Goal: Information Seeking & Learning: Learn about a topic

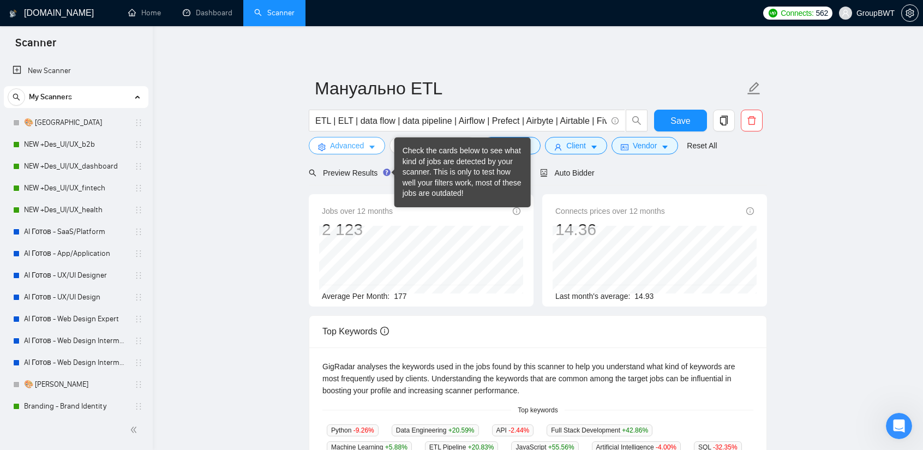
scroll to position [273, 0]
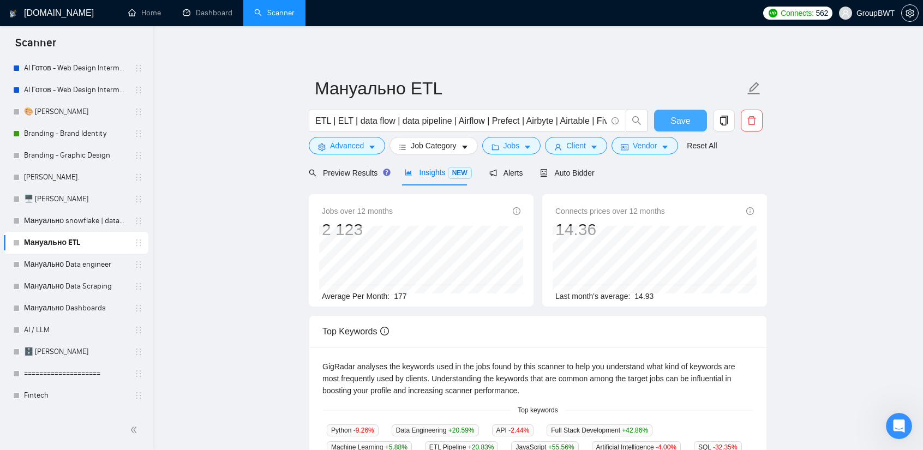
click at [682, 125] on span "Save" at bounding box center [681, 121] width 20 height 14
click at [635, 148] on span "Vendor" at bounding box center [645, 146] width 24 height 12
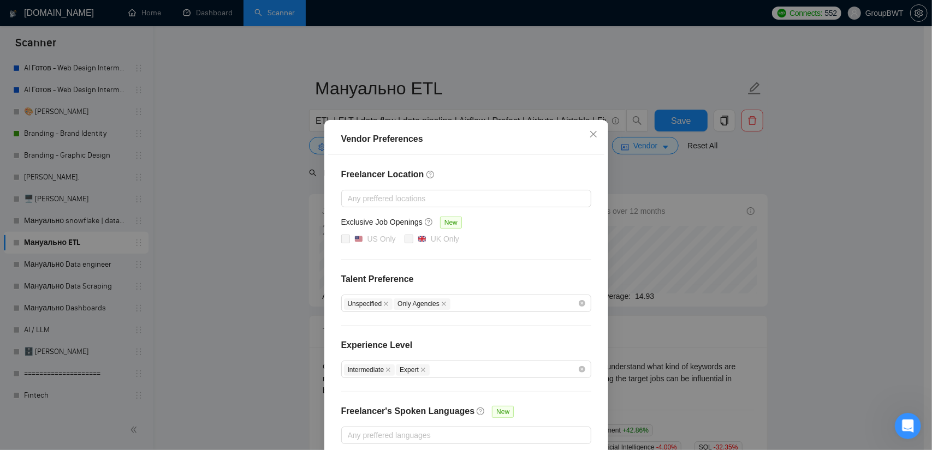
click at [815, 213] on div "Vendor Preferences Freelancer Location Any preffered locations Exclusive Job Op…" at bounding box center [466, 225] width 932 height 450
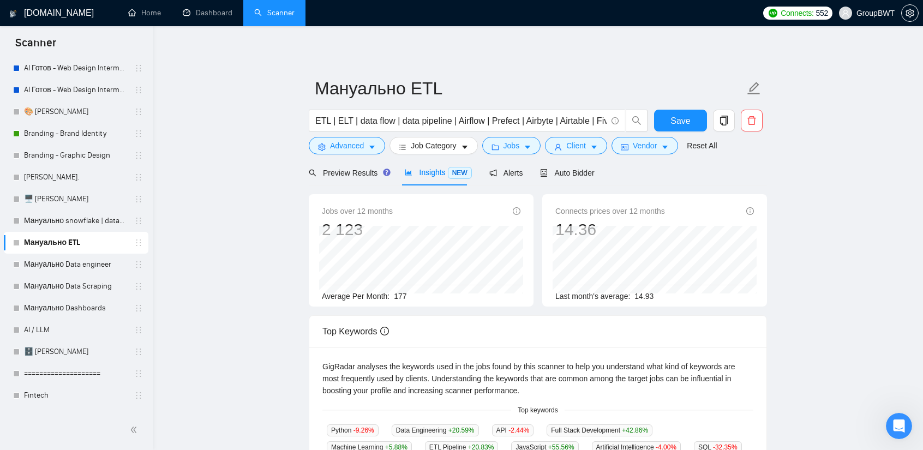
click at [582, 154] on form "Мануально ETL ETL | ELT | data flow | data pipeline | Airflow | Prefect | Airby…" at bounding box center [538, 115] width 458 height 89
click at [575, 148] on span "Client" at bounding box center [576, 146] width 20 height 12
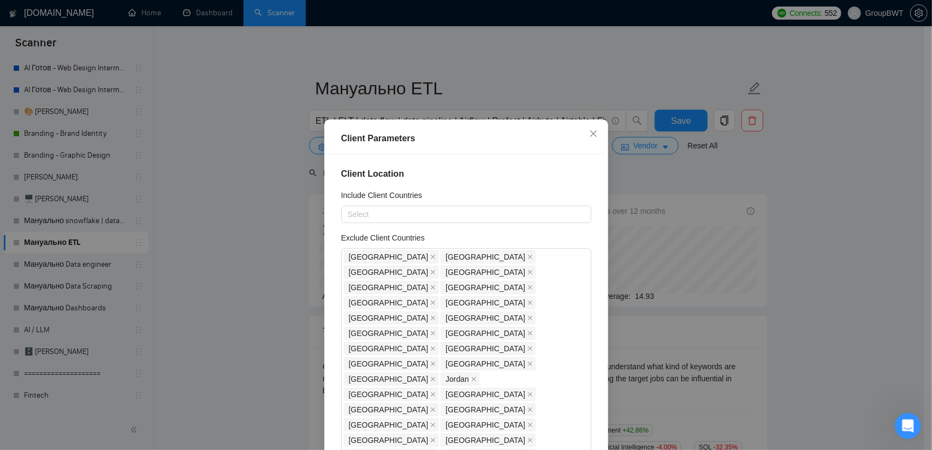
click at [788, 212] on div "Client Parameters Client Location Include Client Countries Select Exclude Clien…" at bounding box center [466, 225] width 932 height 450
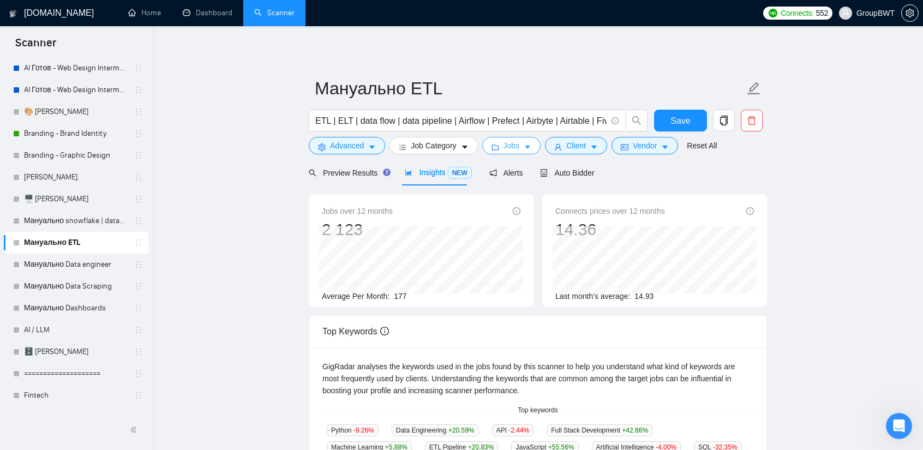
click at [512, 147] on span "Jobs" at bounding box center [512, 146] width 16 height 12
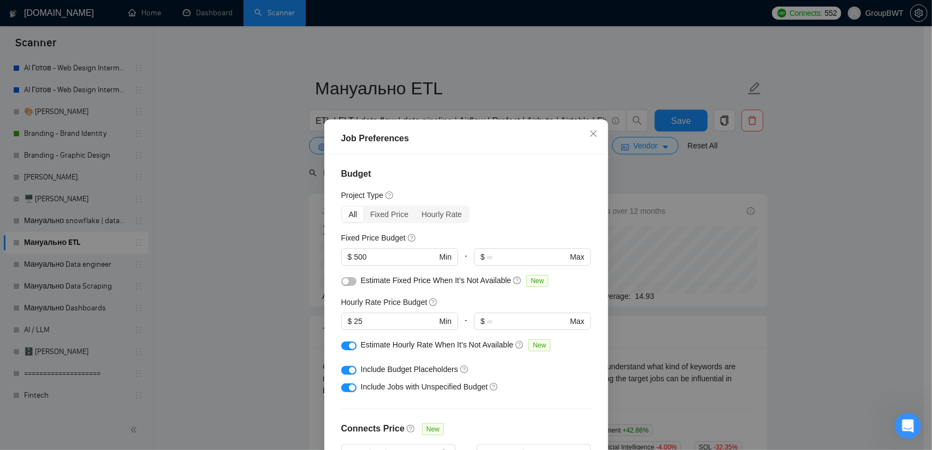
click at [832, 199] on div "Job Preferences Budget Project Type All Fixed Price Hourly Rate Fixed Price Bud…" at bounding box center [466, 225] width 932 height 450
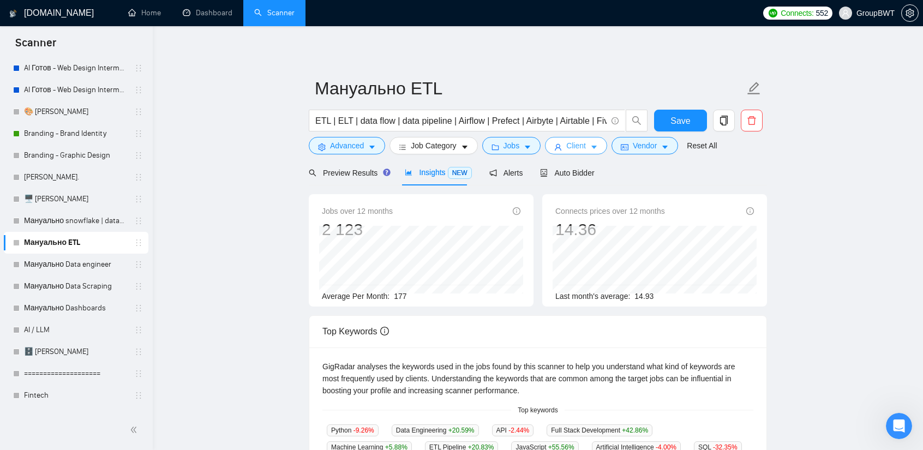
click at [591, 146] on icon "caret-down" at bounding box center [594, 148] width 8 height 8
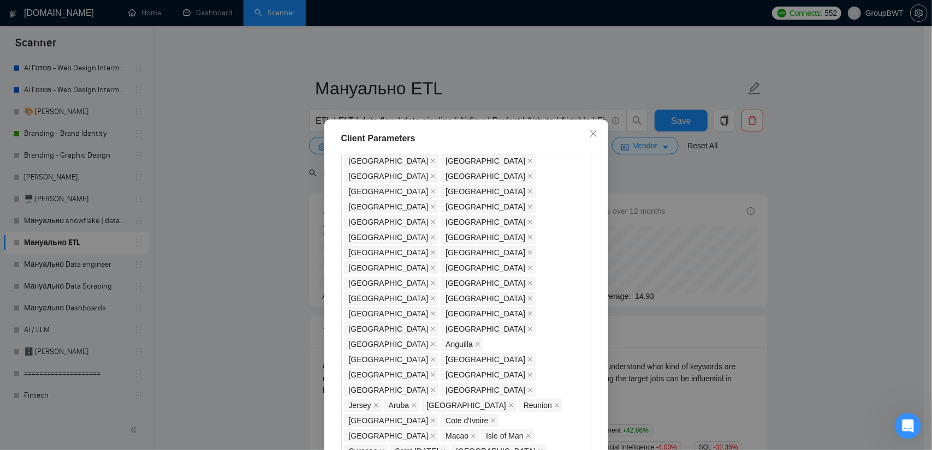
scroll to position [819, 0]
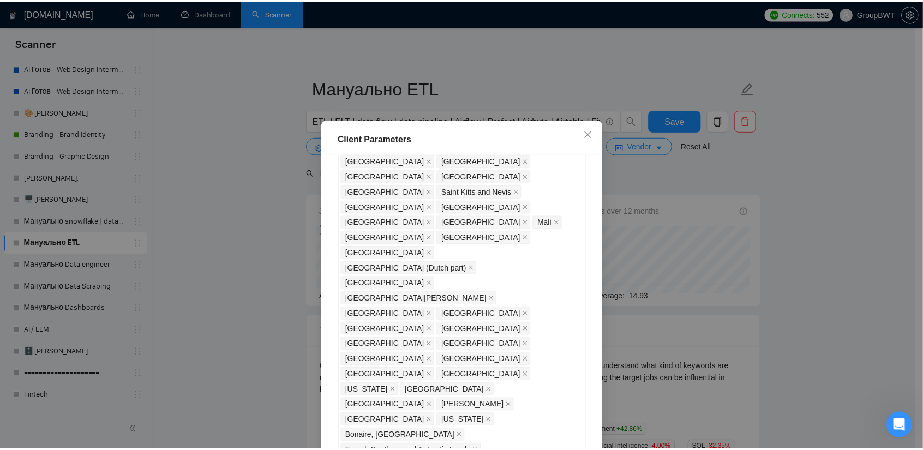
scroll to position [990, 0]
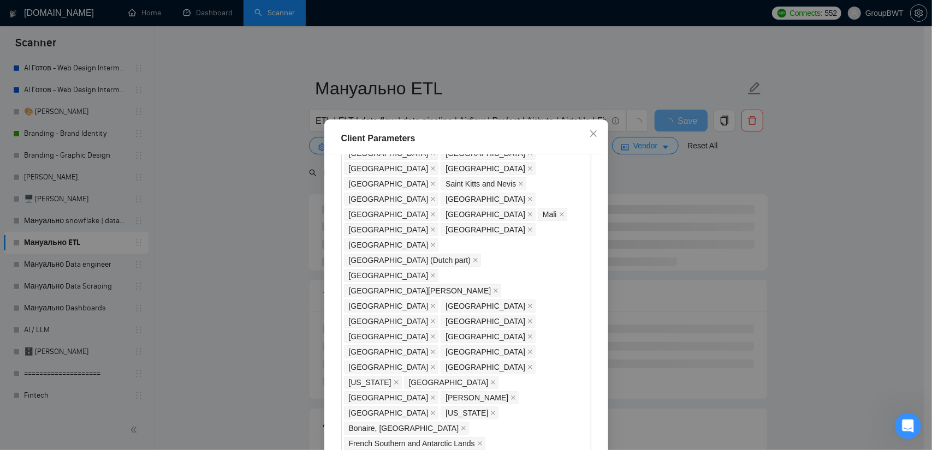
type input "10"
click at [785, 210] on div "Client Parameters Client Location Include Client Countries Select Exclude Clien…" at bounding box center [466, 225] width 932 height 450
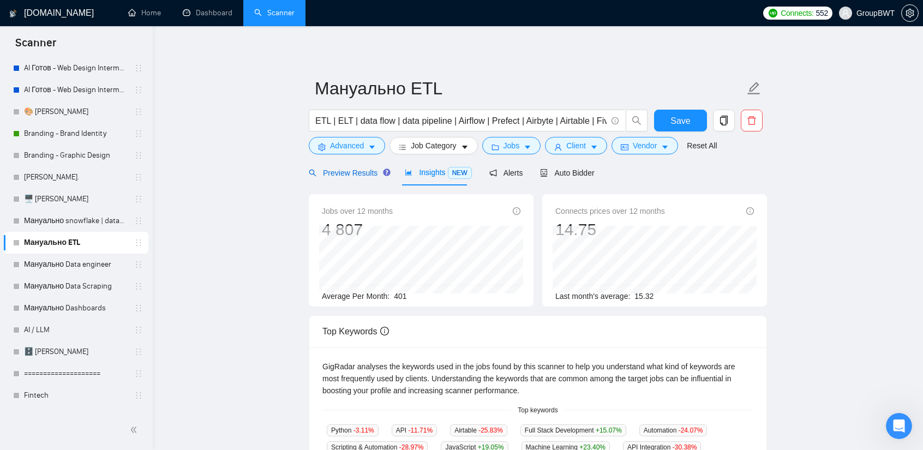
click at [356, 176] on span "Preview Results" at bounding box center [348, 173] width 79 height 9
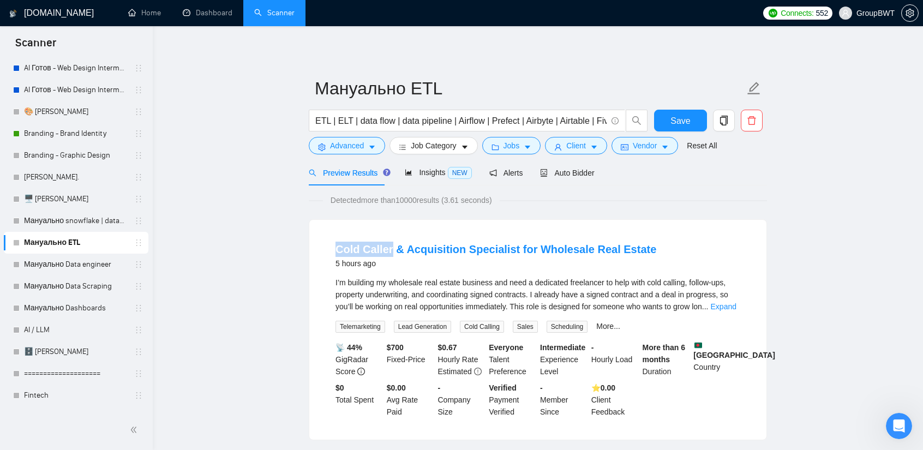
copy link "Cold Caller"
drag, startPoint x: 335, startPoint y: 237, endPoint x: 389, endPoint y: 241, distance: 54.2
click at [389, 241] on li "Cold Caller & Acquisition Specialist for Wholesale Real Estate 5 hours ago I’m …" at bounding box center [538, 330] width 431 height 194
click at [421, 169] on span "Insights NEW" at bounding box center [438, 172] width 67 height 9
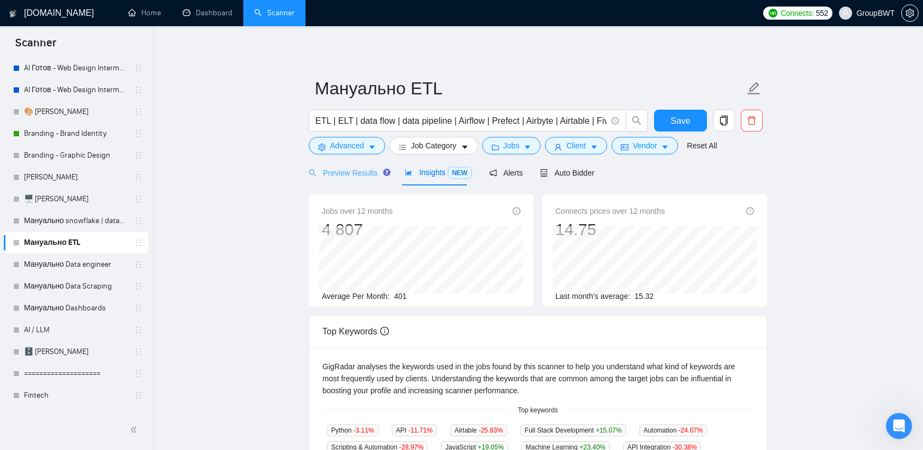
click at [360, 180] on div "Preview Results" at bounding box center [348, 173] width 79 height 26
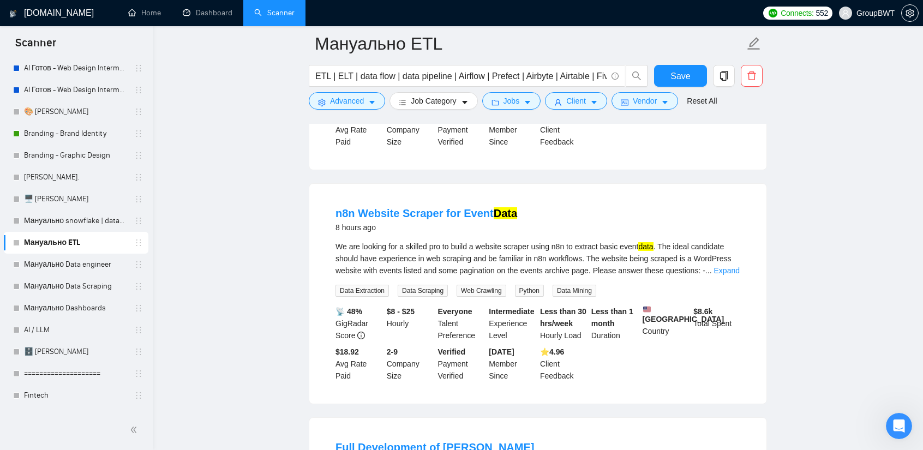
scroll to position [546, 0]
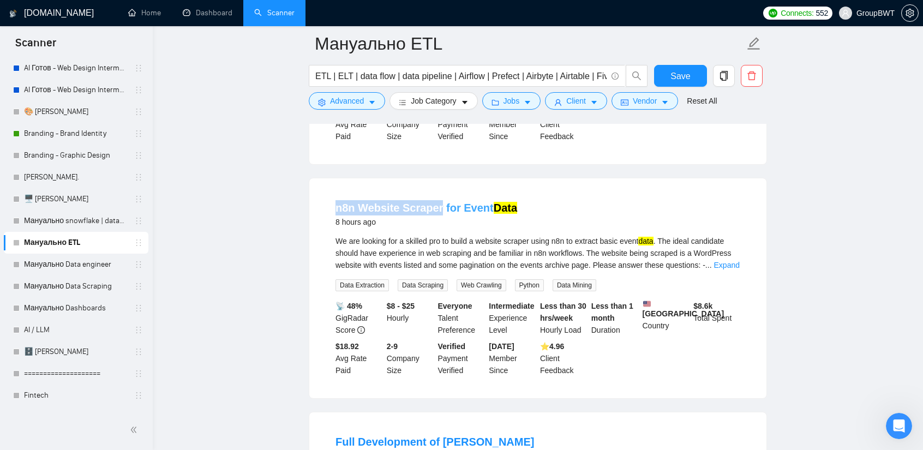
drag, startPoint x: 337, startPoint y: 176, endPoint x: 435, endPoint y: 186, distance: 98.7
click at [435, 192] on li "n8n Website Scraper for Event Data 8 hours ago We are looking for a skilled pro…" at bounding box center [538, 289] width 431 height 194
click at [722, 261] on link "Expand" at bounding box center [727, 265] width 26 height 9
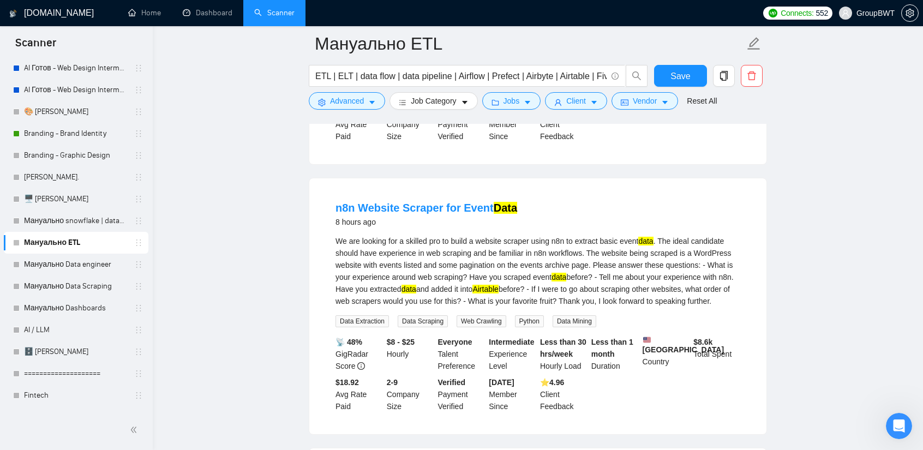
click at [597, 254] on div "We are looking for a skilled pro to build a website scraper using n8n to extrac…" at bounding box center [538, 271] width 405 height 72
drag, startPoint x: 337, startPoint y: 175, endPoint x: 436, endPoint y: 174, distance: 98.8
click at [436, 192] on li "n8n Website Scraper for Event Data 8 hours ago We are looking for a skilled pro…" at bounding box center [538, 307] width 431 height 230
copy link "n8n Website Scraper"
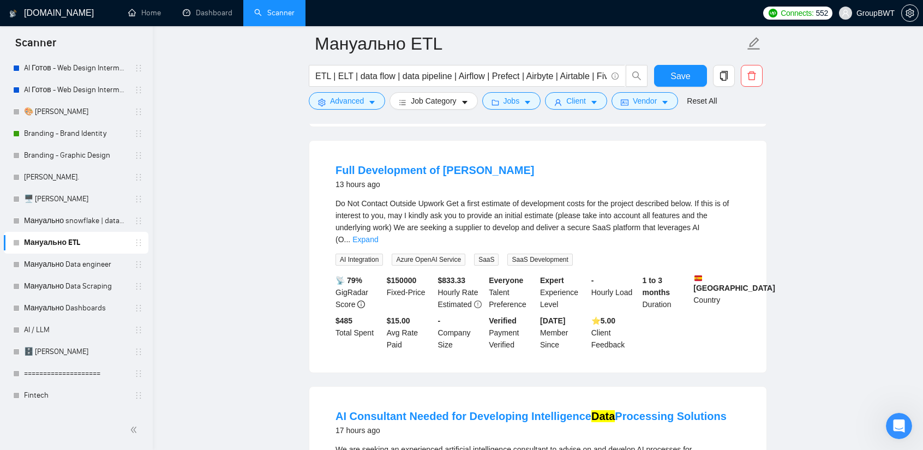
scroll to position [819, 0]
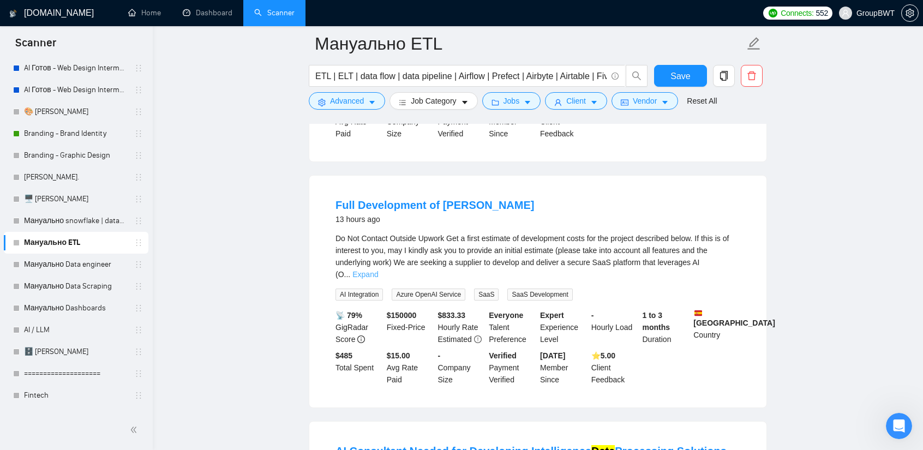
click at [378, 270] on link "Expand" at bounding box center [366, 274] width 26 height 9
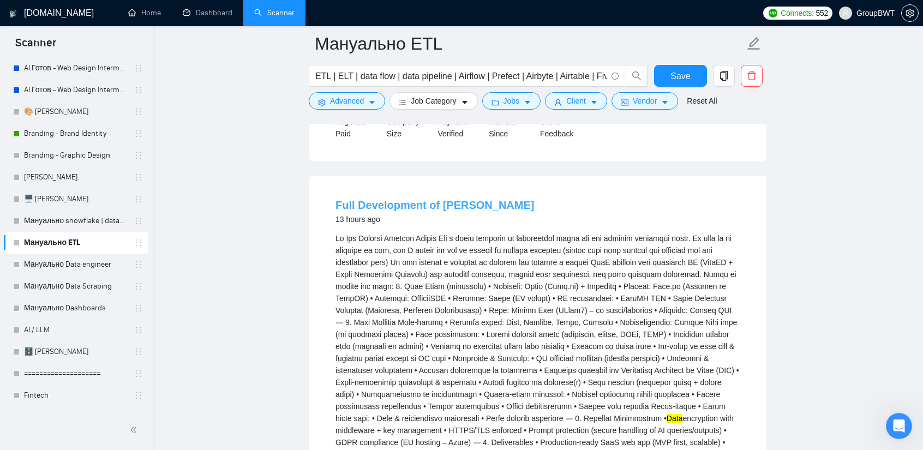
click at [445, 199] on link "Full Development of [PERSON_NAME]" at bounding box center [435, 205] width 199 height 12
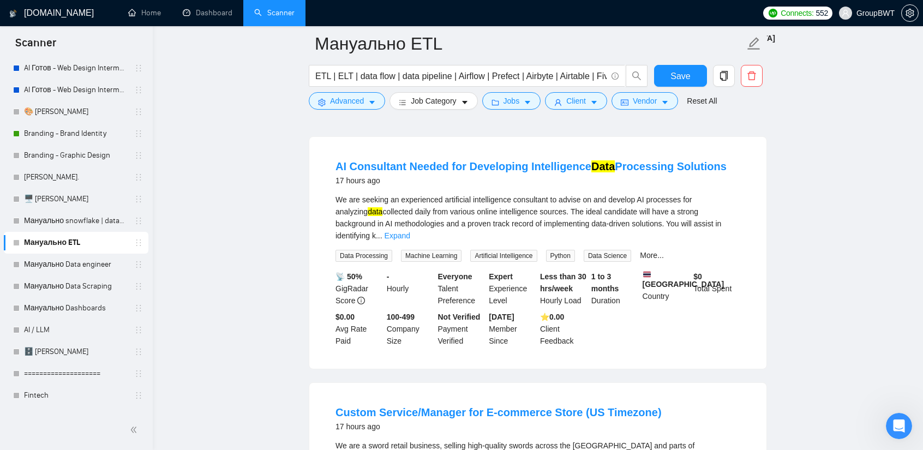
scroll to position [1310, 0]
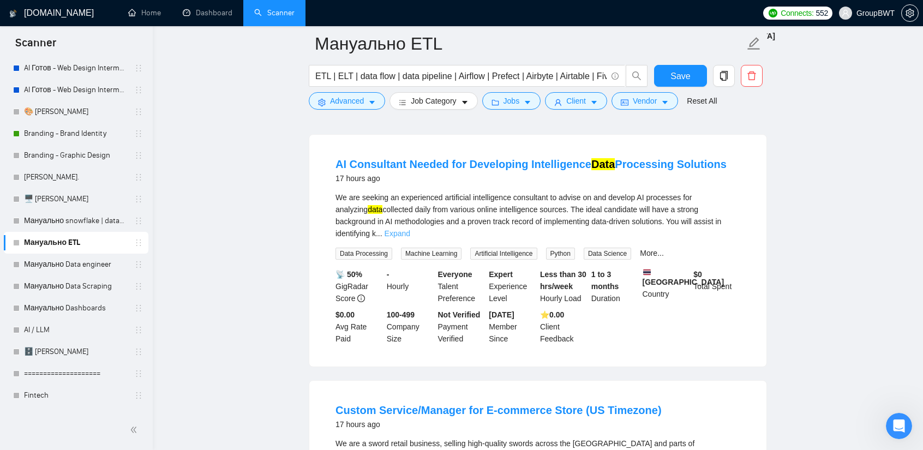
click at [410, 229] on link "Expand" at bounding box center [398, 233] width 26 height 9
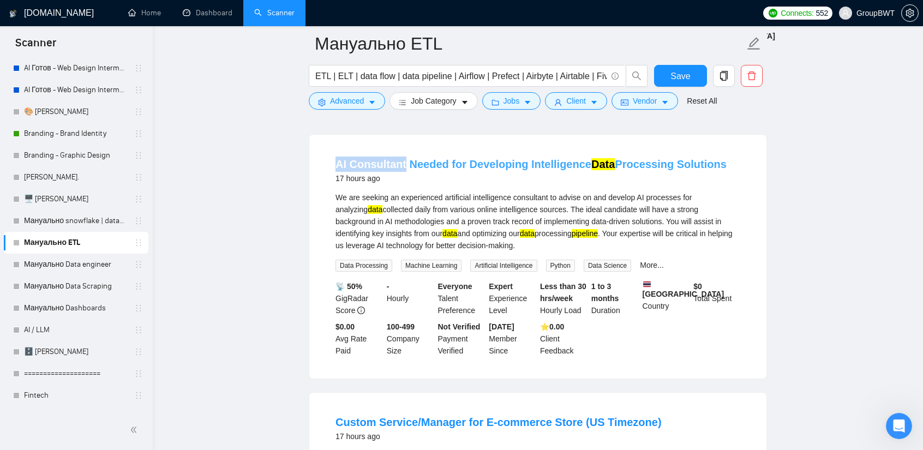
drag, startPoint x: 337, startPoint y: 141, endPoint x: 402, endPoint y: 145, distance: 64.5
click at [402, 148] on li "AI Consultant Needed for Developing Intelligence Data Processing Solutions 17 h…" at bounding box center [538, 257] width 431 height 218
copy link "AI Consultant"
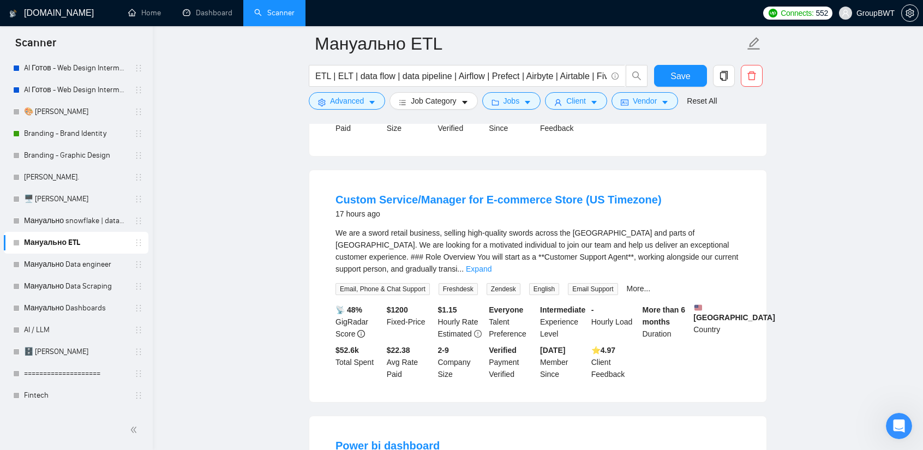
scroll to position [1528, 0]
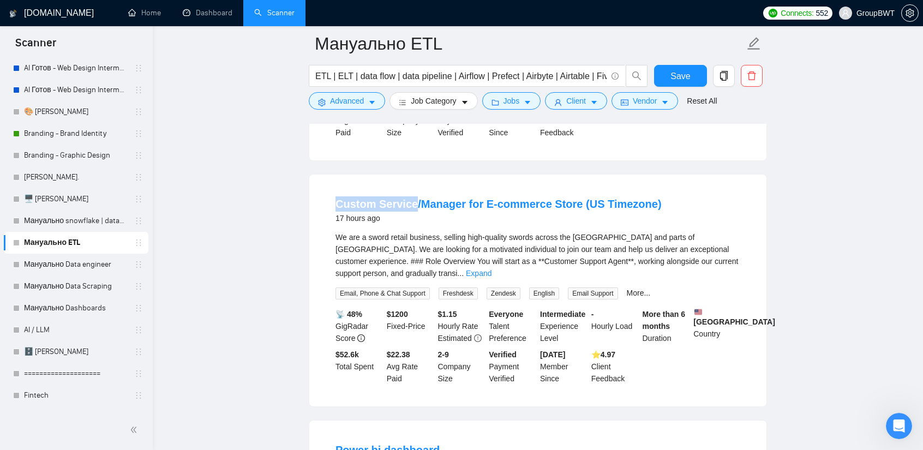
drag, startPoint x: 338, startPoint y: 181, endPoint x: 410, endPoint y: 179, distance: 72.6
click at [410, 188] on li "Custom Service/Manager for E-commerce Store (US Timezone) 17 hours ago We are a…" at bounding box center [538, 291] width 431 height 206
copy link "Custom Service"
click at [492, 269] on link "Expand" at bounding box center [479, 273] width 26 height 9
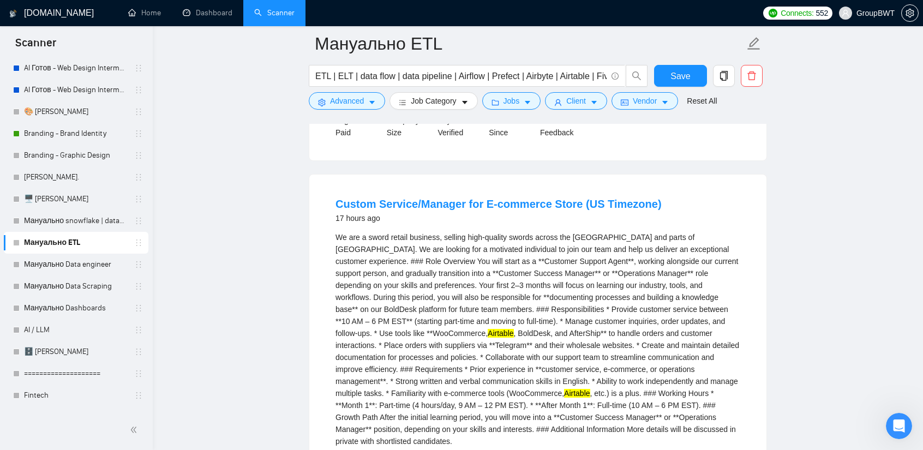
click at [429, 231] on div "We are a sword retail business, selling high-quality swords across the [GEOGRAP…" at bounding box center [538, 339] width 405 height 216
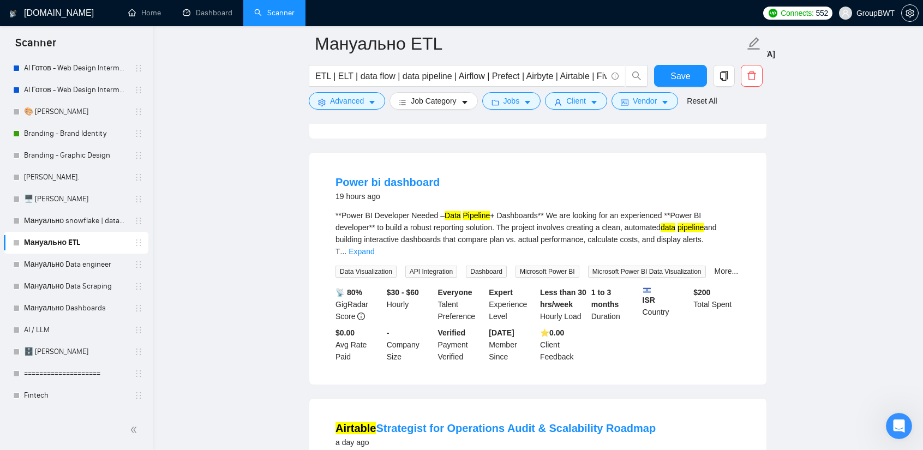
scroll to position [1965, 0]
click at [374, 247] on link "Expand" at bounding box center [362, 251] width 26 height 9
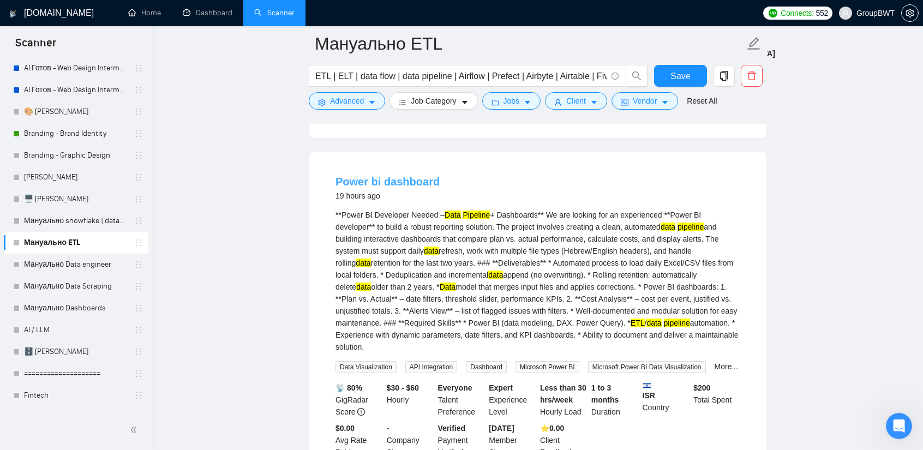
click at [380, 176] on link "Power bi dashboard" at bounding box center [388, 182] width 104 height 12
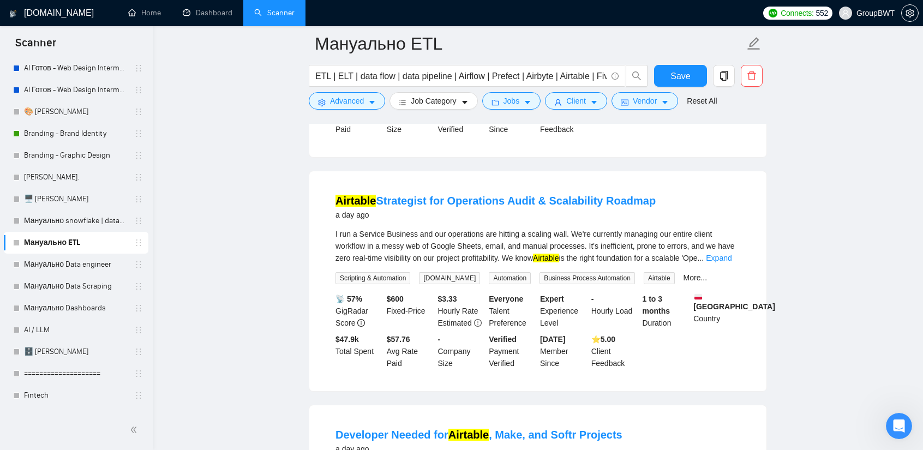
scroll to position [2292, 0]
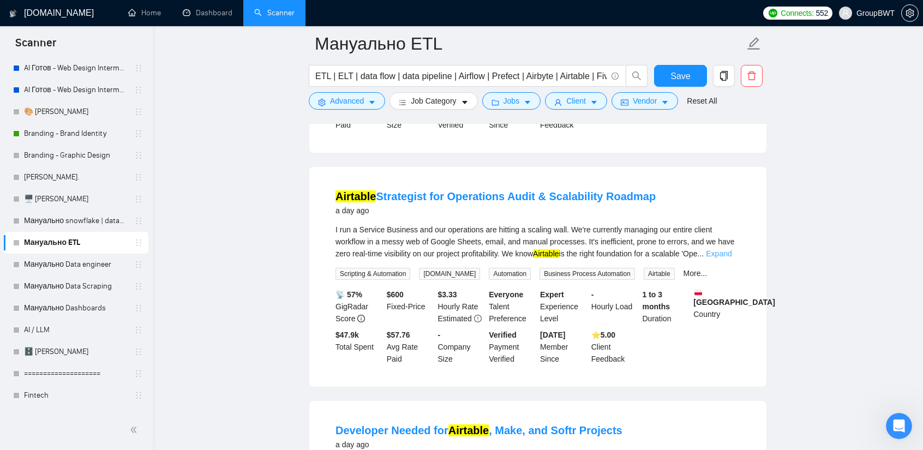
click at [726, 249] on link "Expand" at bounding box center [719, 253] width 26 height 9
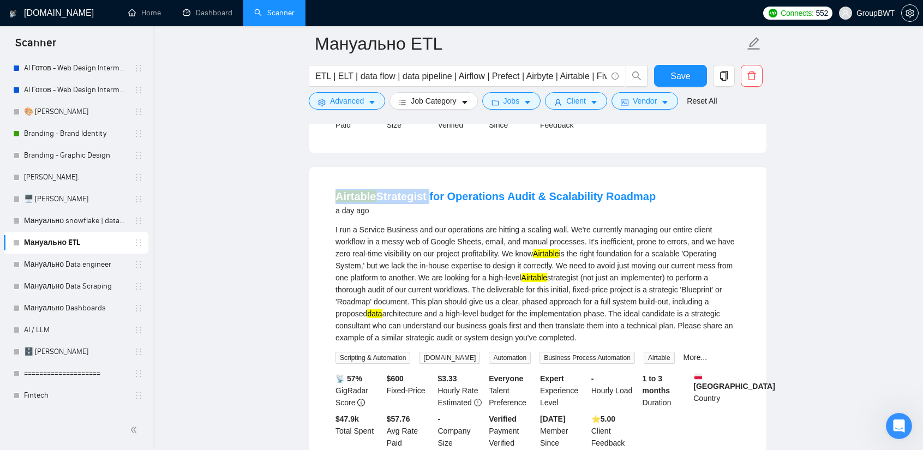
drag, startPoint x: 334, startPoint y: 162, endPoint x: 423, endPoint y: 159, distance: 89.6
click at [423, 167] on div "Airtable Strategist for Operations Audit & Scalability Roadmap a day ago I run …" at bounding box center [537, 319] width 457 height 304
copy link "Airtable Strategist"
click at [417, 167] on div "Airtable Strategist for Operations Audit & Scalability Roadmap a day ago I run …" at bounding box center [537, 319] width 457 height 304
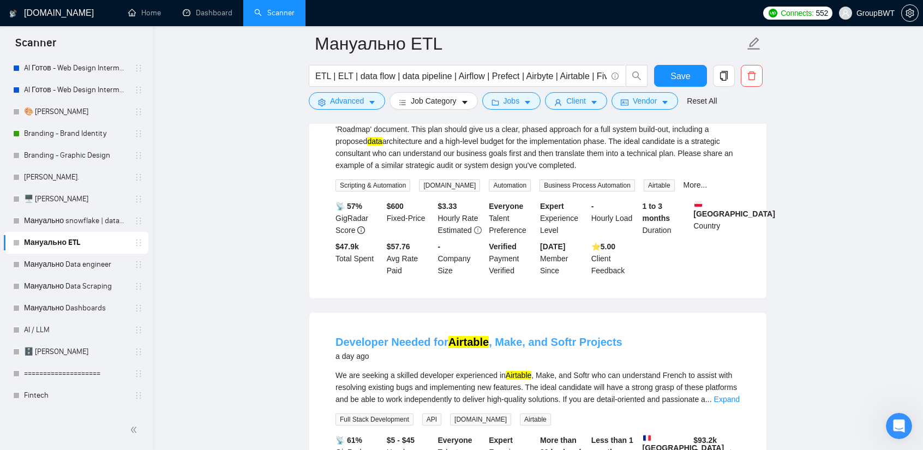
scroll to position [2565, 0]
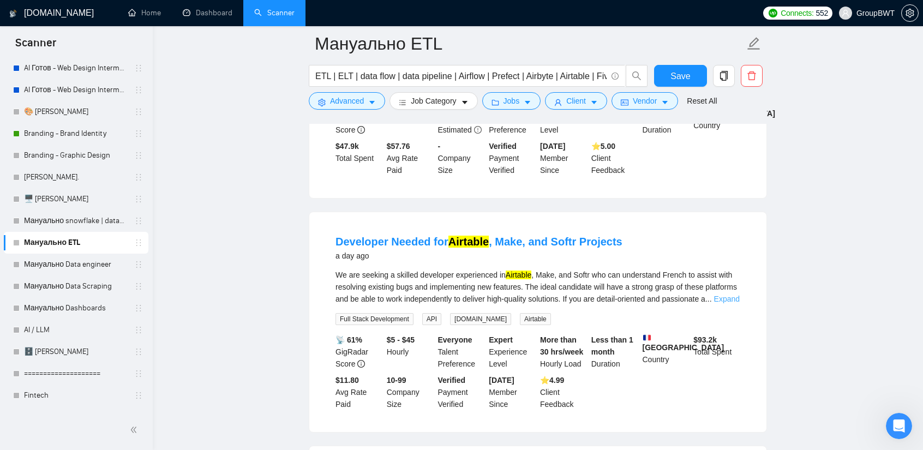
click at [725, 295] on link "Expand" at bounding box center [727, 299] width 26 height 9
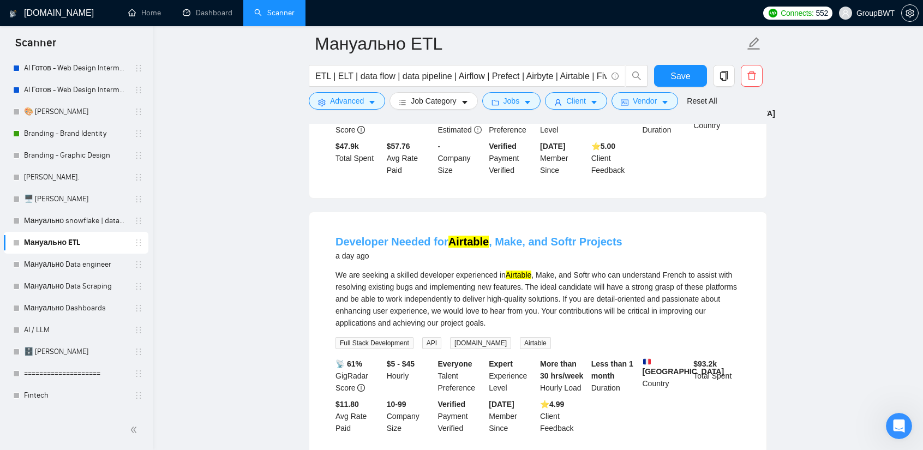
click at [511, 236] on link "Developer Needed for Airtable , Make, and Softr Projects" at bounding box center [479, 242] width 287 height 12
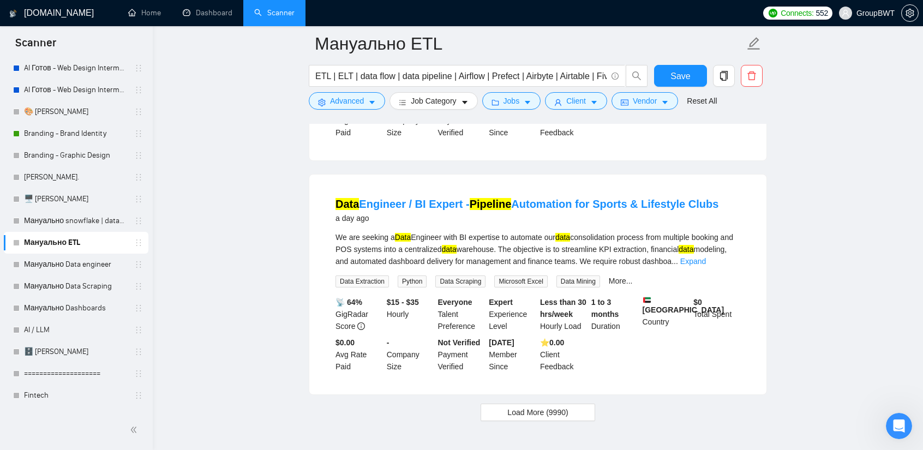
scroll to position [2892, 0]
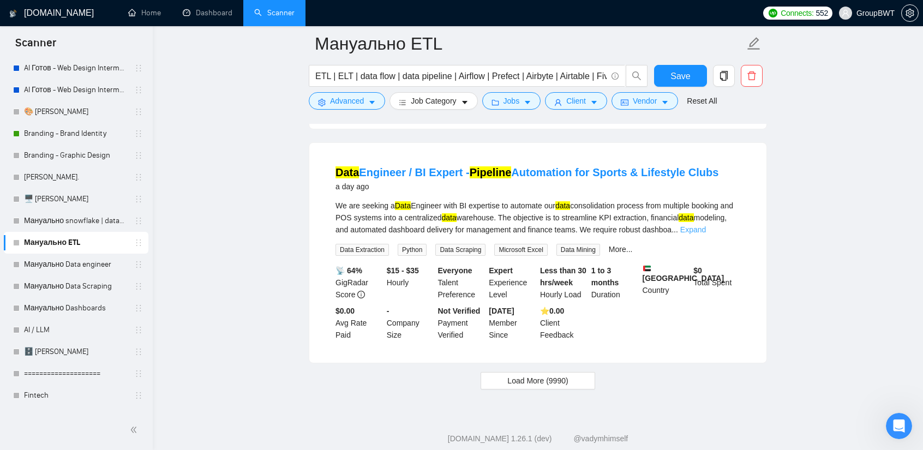
click at [706, 225] on link "Expand" at bounding box center [694, 229] width 26 height 9
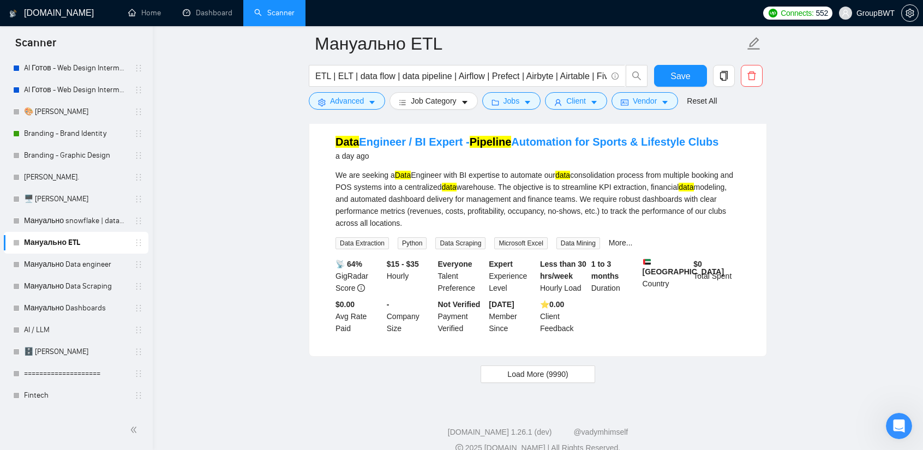
scroll to position [2925, 0]
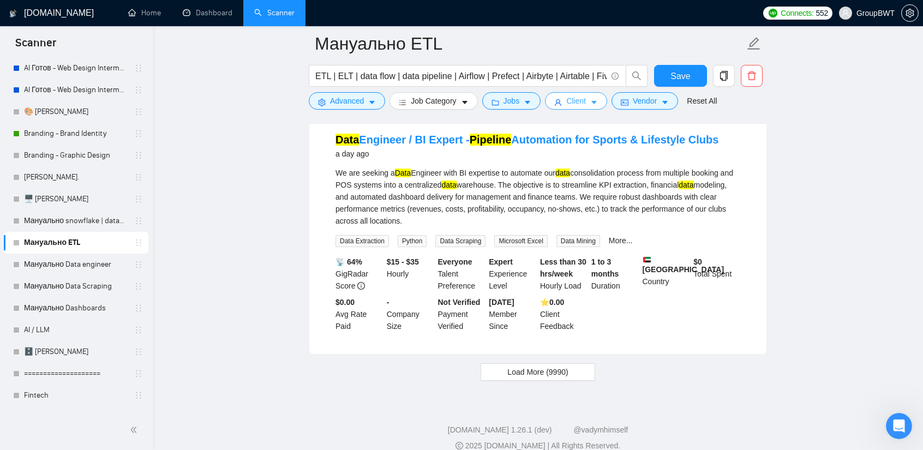
click at [590, 101] on icon "caret-down" at bounding box center [594, 103] width 8 height 8
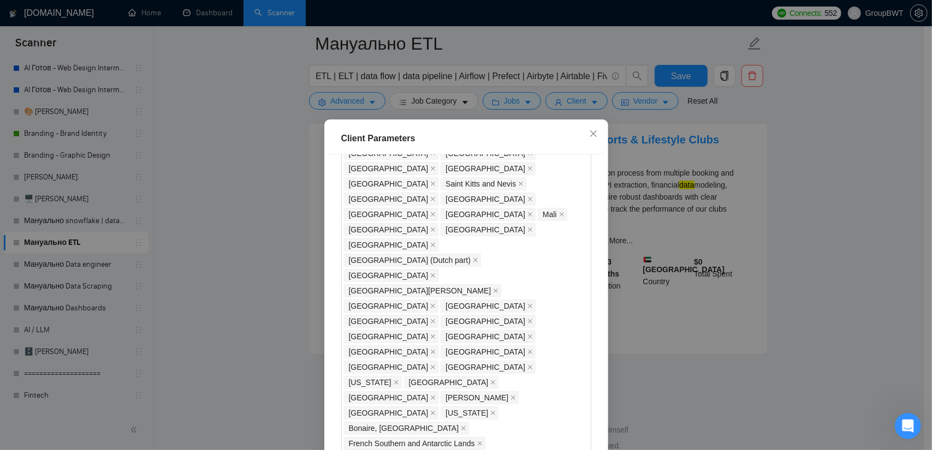
click at [796, 198] on div "Client Parameters Client Location Include Client Countries Select Exclude Clien…" at bounding box center [466, 225] width 932 height 450
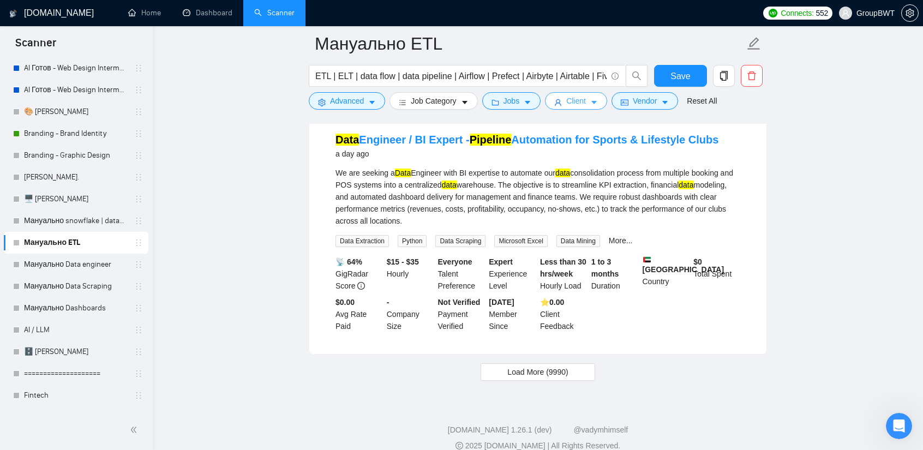
click at [569, 109] on button "Client" at bounding box center [576, 100] width 62 height 17
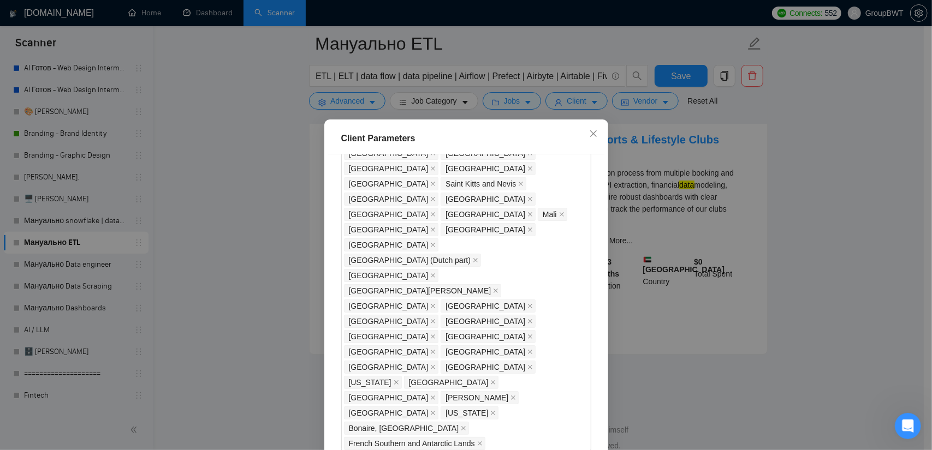
click at [791, 186] on div "Client Parameters Client Location Include Client Countries Select Exclude Clien…" at bounding box center [466, 225] width 932 height 450
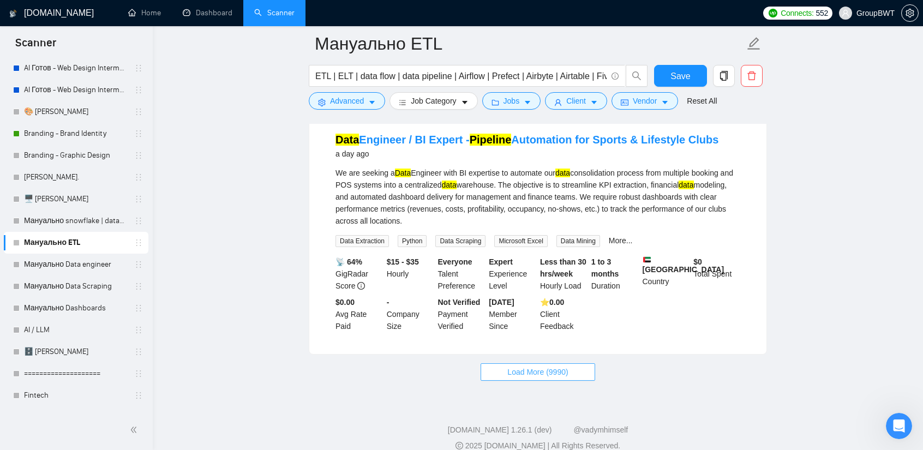
click at [533, 366] on span "Load More (9990)" at bounding box center [538, 372] width 61 height 12
